Goal: Task Accomplishment & Management: Manage account settings

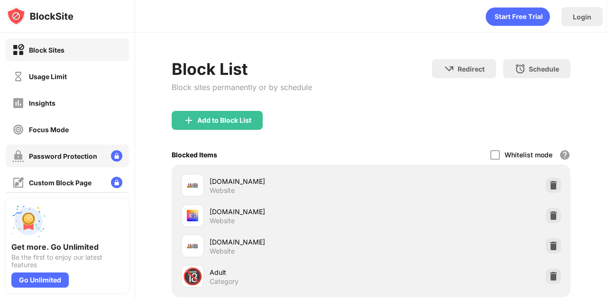
click at [74, 157] on div "Password Protection" at bounding box center [63, 156] width 68 height 8
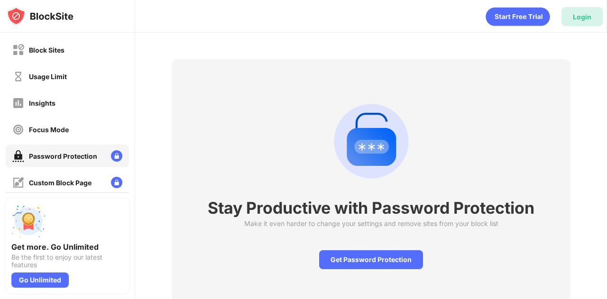
click at [578, 17] on div "Login" at bounding box center [582, 17] width 19 height 8
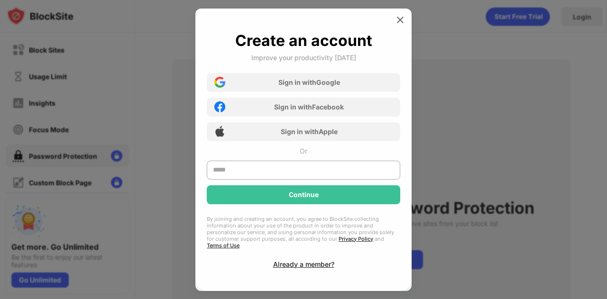
click at [299, 261] on div "Already a member?" at bounding box center [303, 264] width 61 height 8
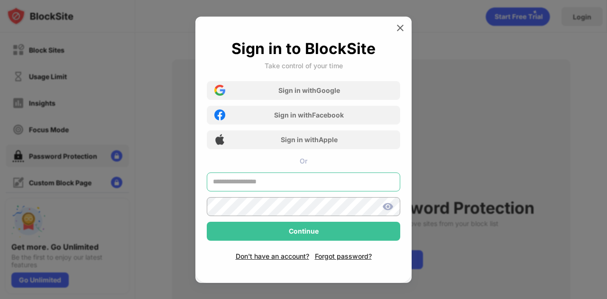
click at [275, 189] on input "text" at bounding box center [304, 182] width 194 height 19
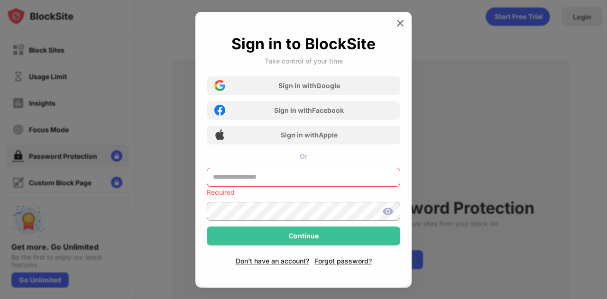
click at [293, 91] on div "Sign in with Google" at bounding box center [304, 85] width 194 height 19
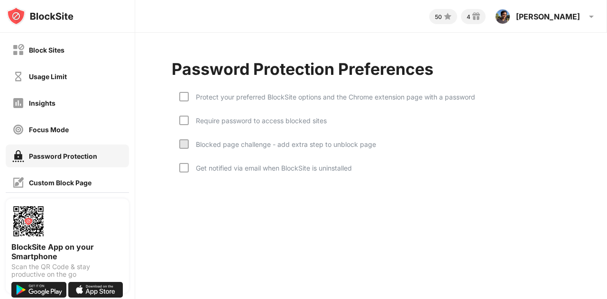
click at [182, 97] on div at bounding box center [183, 96] width 9 height 9
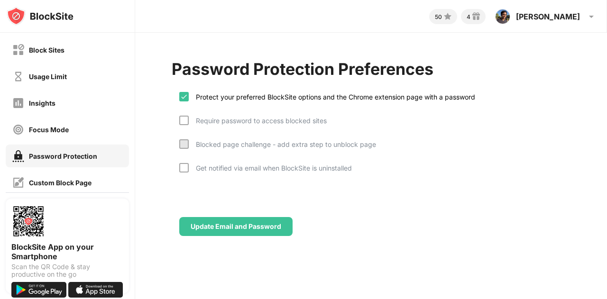
click at [183, 122] on div at bounding box center [183, 120] width 9 height 9
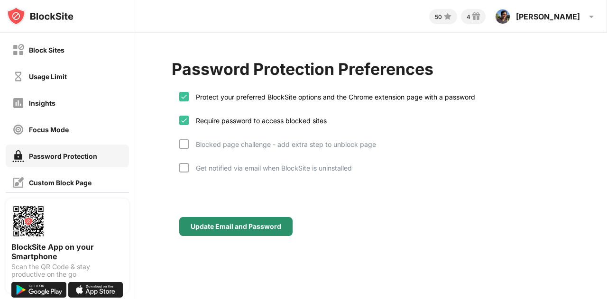
click at [232, 226] on div "Update Email and Password" at bounding box center [236, 227] width 91 height 8
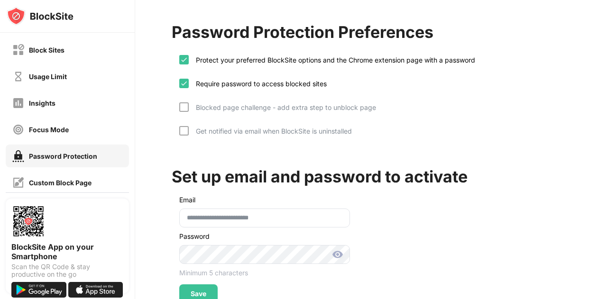
scroll to position [74, 0]
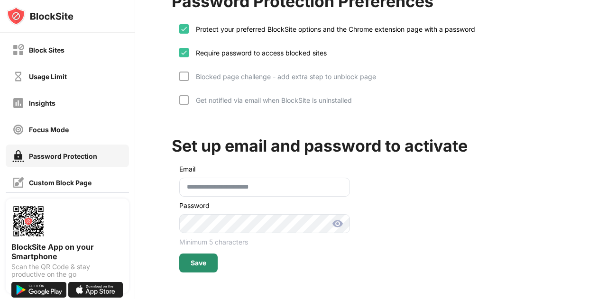
click at [200, 260] on div "Save" at bounding box center [199, 264] width 16 height 8
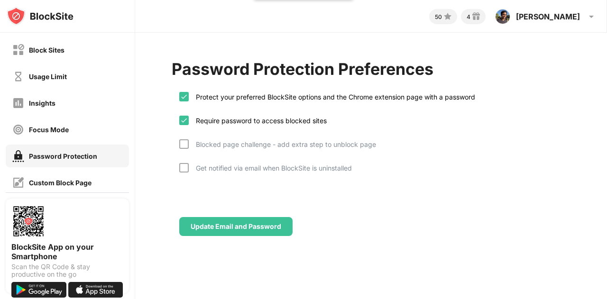
scroll to position [0, 0]
